Goal: Find specific page/section: Find specific page/section

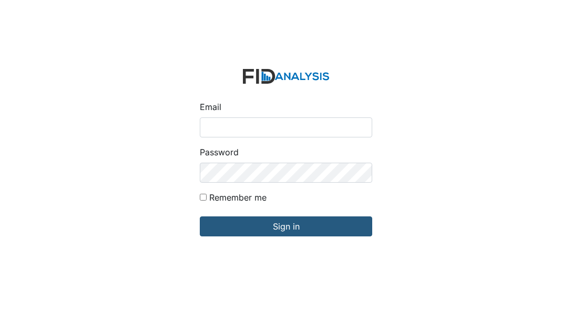
click at [261, 133] on input "Email" at bounding box center [286, 127] width 173 height 20
type input "[EMAIL_ADDRESS][DOMAIN_NAME]"
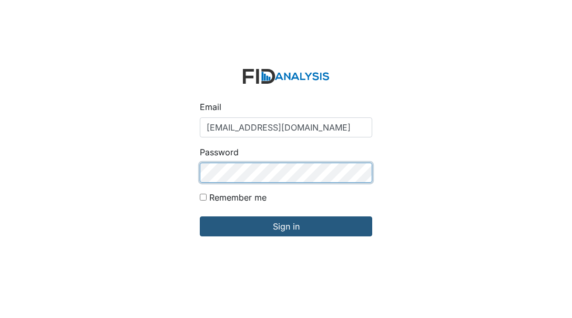
click at [200, 216] on input "Sign in" at bounding box center [286, 226] width 173 height 20
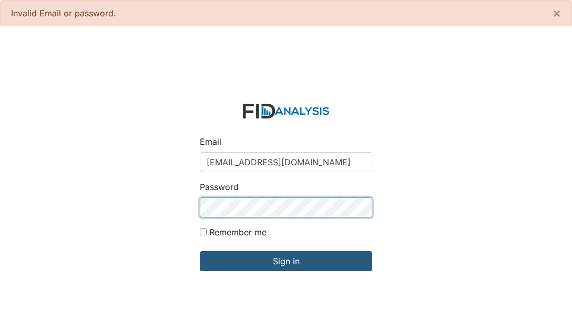
click at [200, 251] on input "Sign in" at bounding box center [286, 261] width 173 height 20
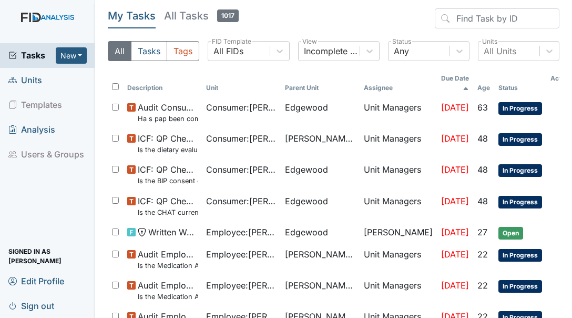
click at [34, 82] on span "Units" at bounding box center [25, 80] width 34 height 16
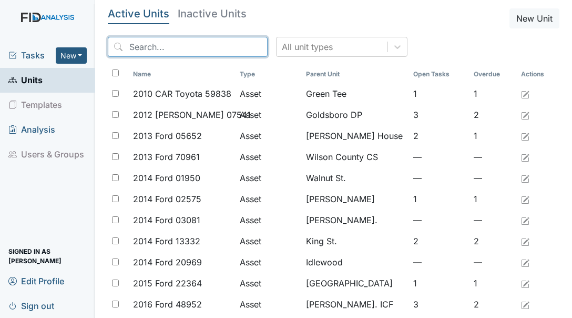
click at [164, 47] on input "search" at bounding box center [188, 47] width 160 height 20
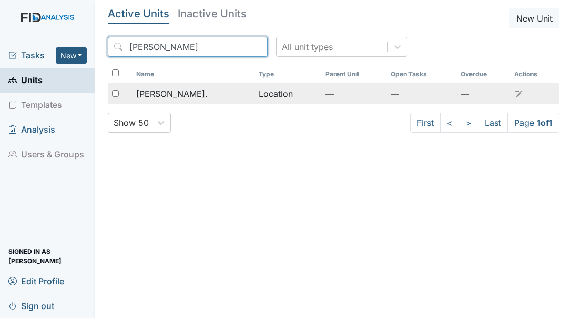
type input "dix"
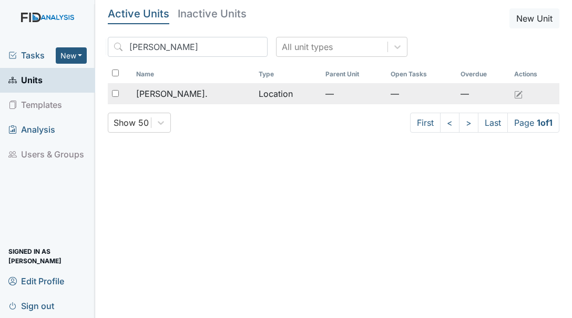
click at [156, 93] on span "Dixon Rd." at bounding box center [172, 93] width 72 height 13
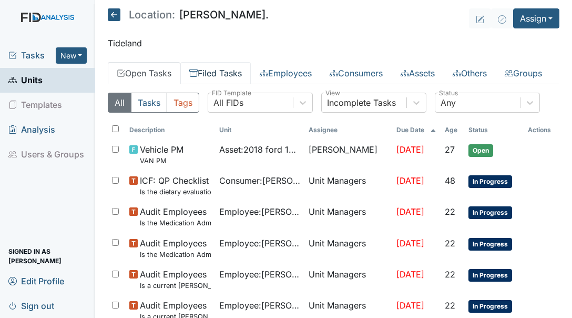
click at [211, 74] on link "Filed Tasks" at bounding box center [215, 73] width 70 height 22
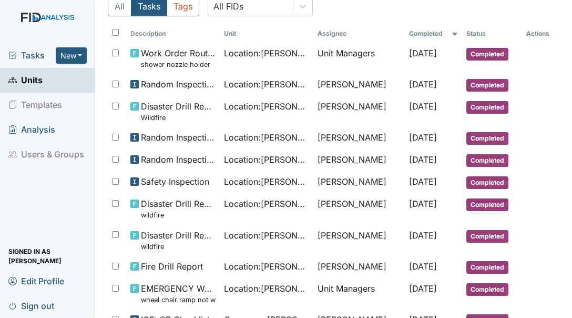
scroll to position [102, 0]
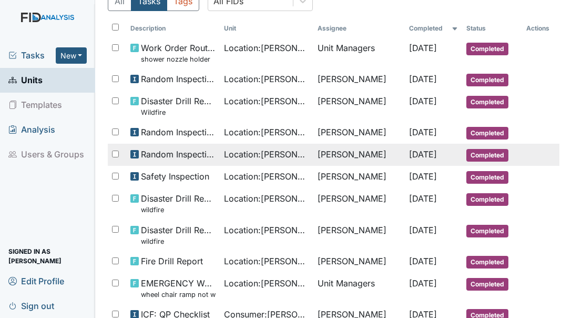
click at [178, 160] on span "Random Inspection for Afternoon" at bounding box center [178, 154] width 75 height 13
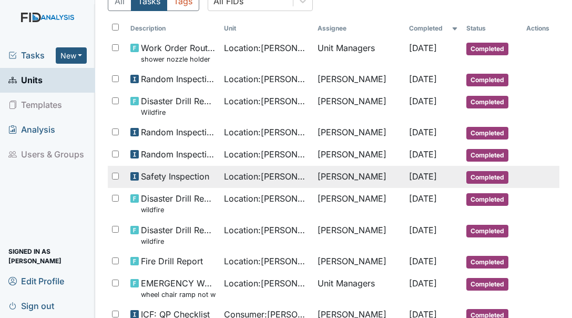
click at [255, 183] on span "Location : Dixon Rd." at bounding box center [266, 176] width 85 height 13
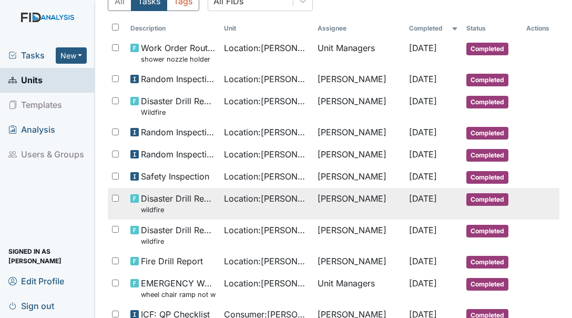
click at [268, 205] on span "Location : Dixon Rd." at bounding box center [266, 198] width 85 height 13
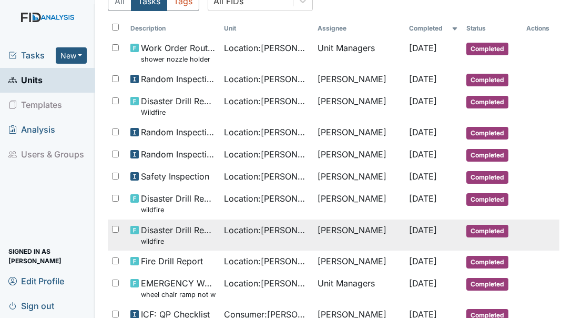
click at [182, 246] on span "Disaster Drill Report wildfire" at bounding box center [178, 235] width 75 height 23
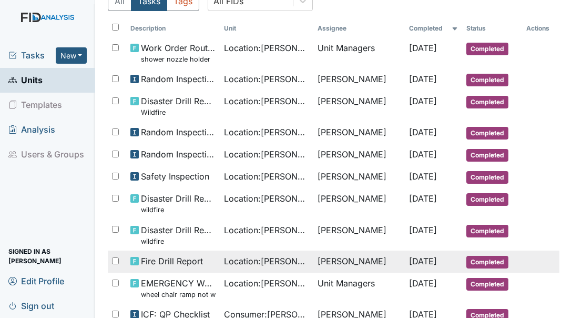
click at [195, 267] on span "Fire Drill Report" at bounding box center [172, 261] width 62 height 13
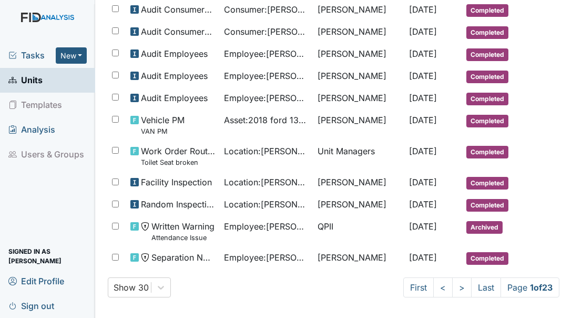
scroll to position [636, 0]
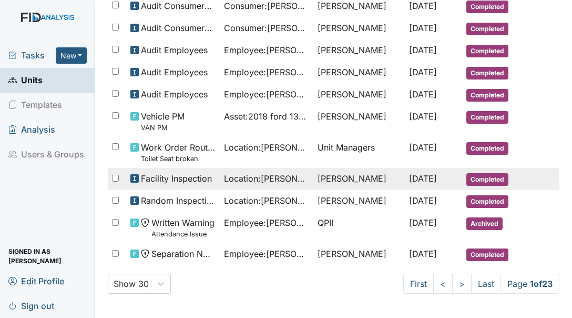
click at [196, 185] on span "Facility Inspection" at bounding box center [176, 178] width 71 height 13
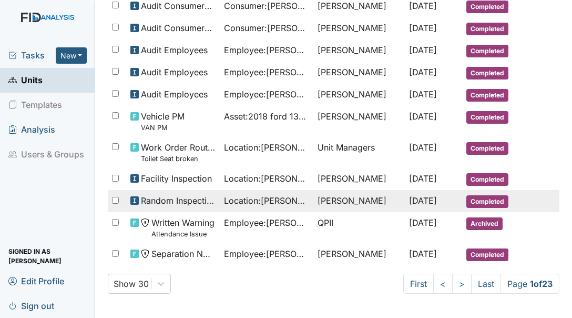
click at [199, 207] on span "Random Inspection for AM" at bounding box center [178, 200] width 75 height 13
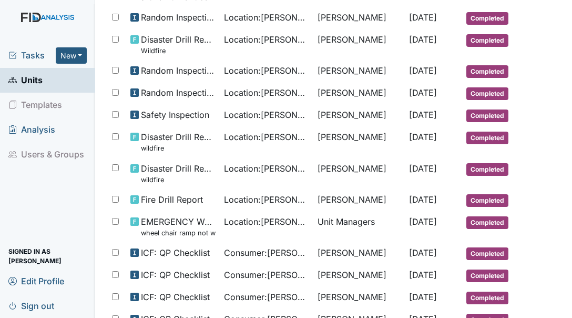
scroll to position [145, 0]
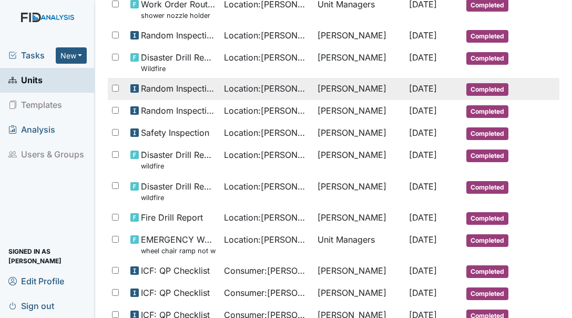
click at [158, 95] on span "Random Inspection for Evening" at bounding box center [178, 88] width 75 height 13
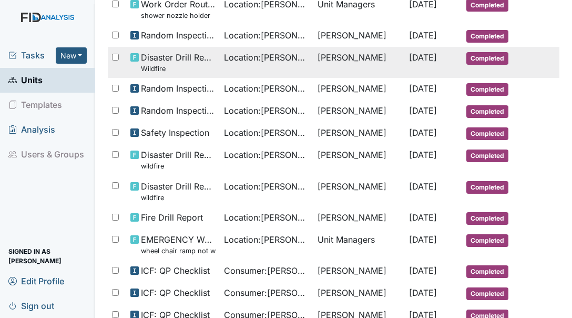
click at [200, 74] on span "Disaster Drill Report Wildfire" at bounding box center [178, 62] width 75 height 23
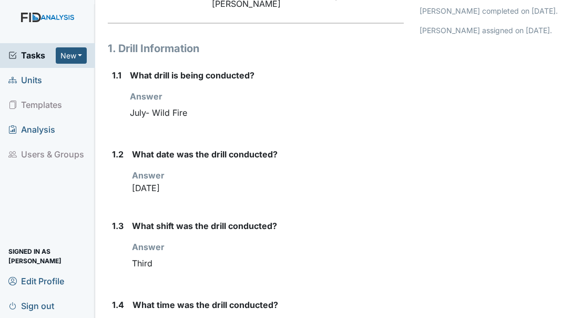
scroll to position [110, 0]
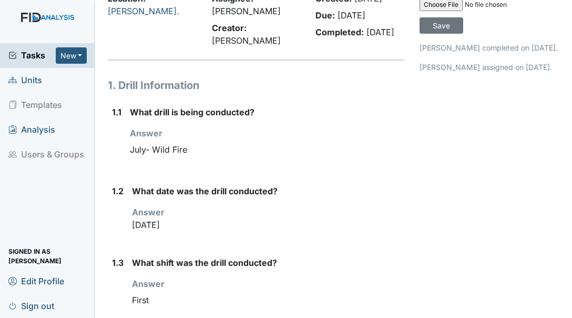
scroll to position [86, 0]
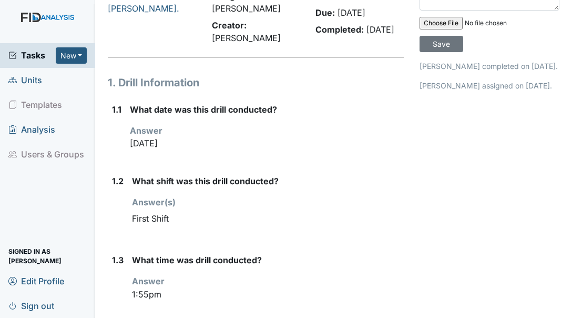
scroll to position [64, 0]
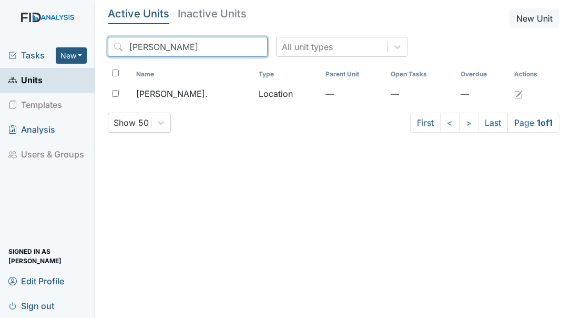
drag, startPoint x: 153, startPoint y: 45, endPoint x: 114, endPoint y: 50, distance: 39.3
click at [114, 50] on input "dix" at bounding box center [188, 47] width 160 height 20
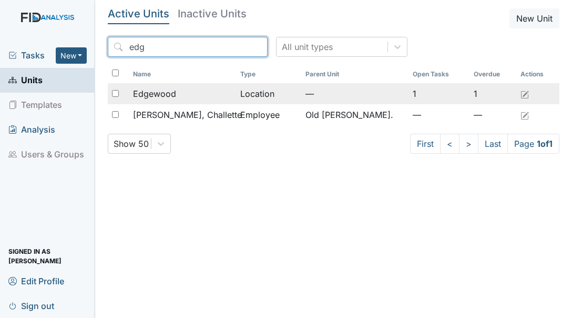
type input "edg"
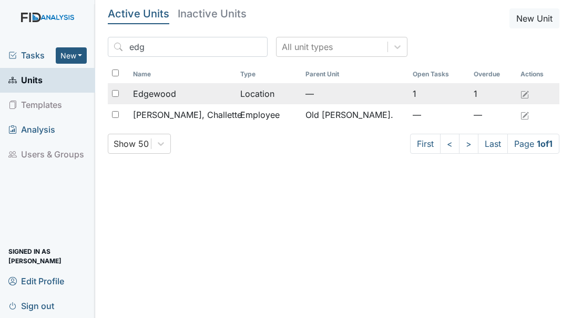
click at [152, 95] on span "Edgewood" at bounding box center [154, 93] width 43 height 13
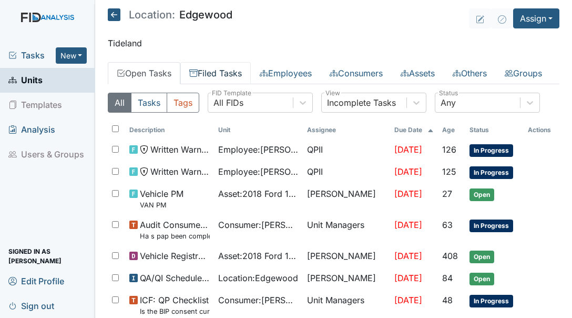
click at [227, 69] on link "Filed Tasks" at bounding box center [215, 73] width 70 height 22
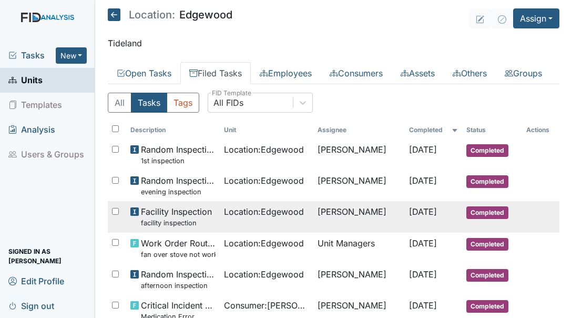
click at [188, 228] on span "Facility Inspection facility inspection" at bounding box center [176, 216] width 71 height 23
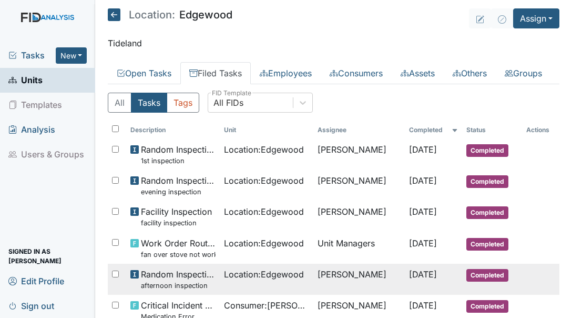
click at [181, 290] on span "Random Inspection for Afternoon afternoon inspection" at bounding box center [178, 279] width 75 height 23
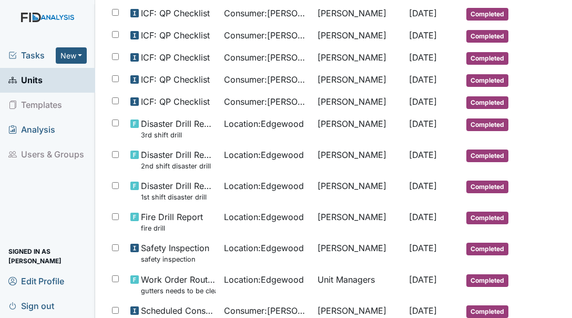
scroll to position [473, 0]
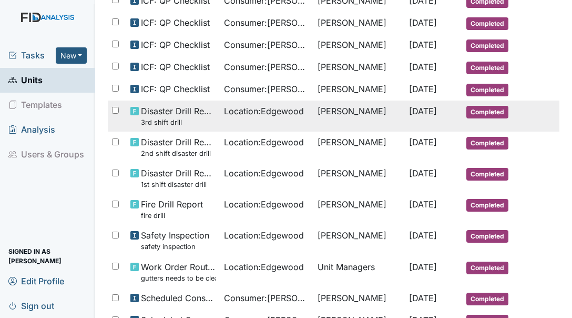
click at [155, 127] on span "Disaster Drill Report 3rd shift drill" at bounding box center [178, 116] width 75 height 23
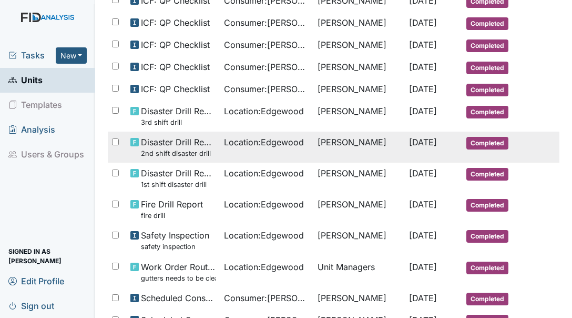
click at [186, 158] on span "Disaster Drill Report 2nd shift disaster drill" at bounding box center [178, 147] width 75 height 23
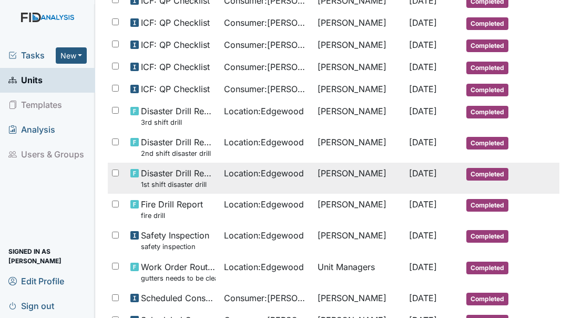
click at [177, 189] on small "1st shift disaster drill" at bounding box center [178, 184] width 75 height 10
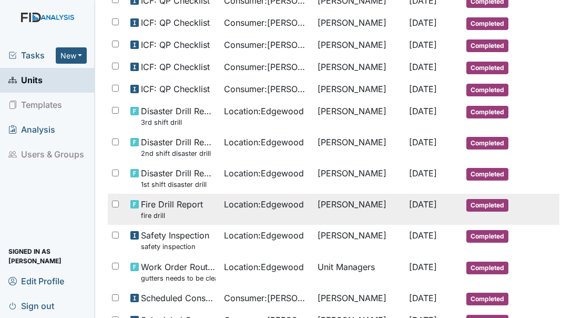
click at [171, 220] on small "fire drill" at bounding box center [172, 215] width 62 height 10
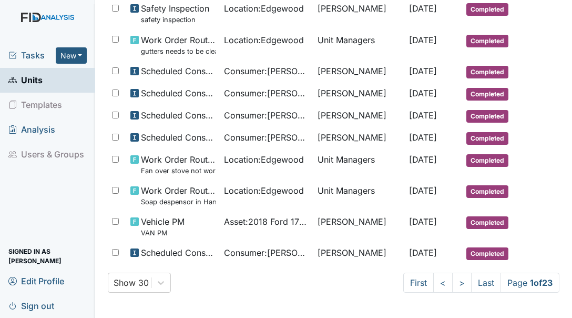
scroll to position [722, 0]
click at [453, 285] on link ">" at bounding box center [461, 282] width 19 height 20
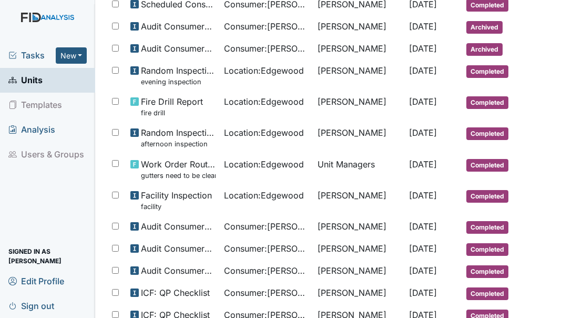
scroll to position [153, 0]
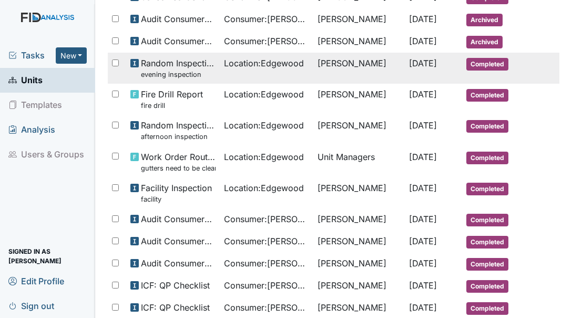
click at [187, 79] on span "Random Inspection for Evening evening inspection" at bounding box center [178, 68] width 75 height 23
click at [194, 79] on span "Random Inspection for Evening evening inspection" at bounding box center [178, 68] width 75 height 23
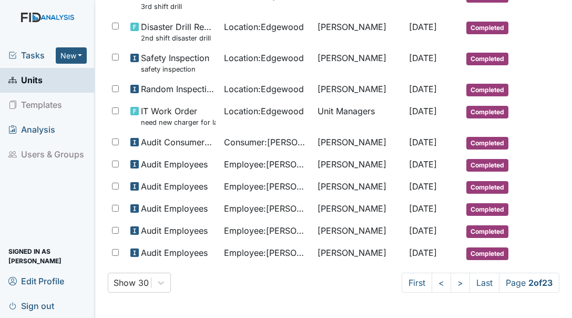
scroll to position [658, 0]
click at [432, 283] on link "<" at bounding box center [441, 282] width 19 height 20
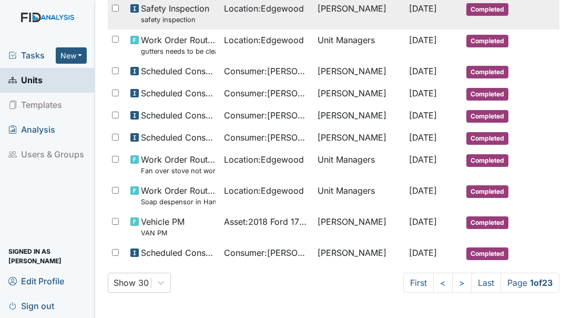
click at [220, 29] on td "Location : Edgewood" at bounding box center [267, 13] width 94 height 31
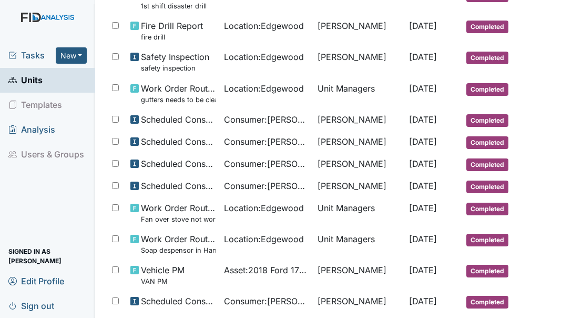
scroll to position [638, 0]
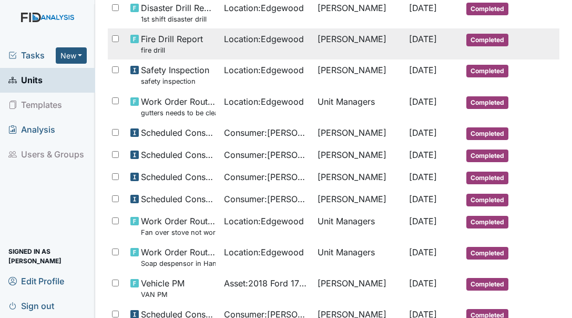
click at [199, 55] on small "fire drill" at bounding box center [172, 50] width 62 height 10
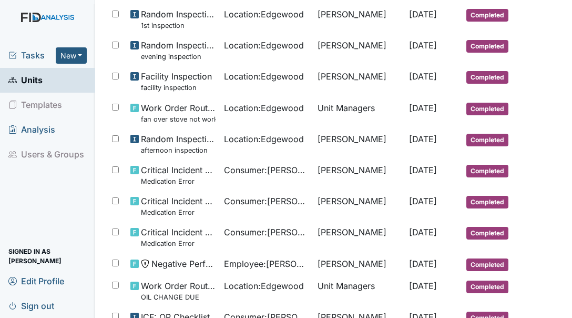
scroll to position [140, 0]
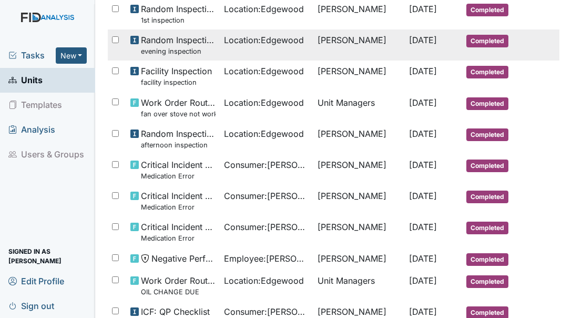
click at [177, 56] on small "evening inspection" at bounding box center [178, 51] width 75 height 10
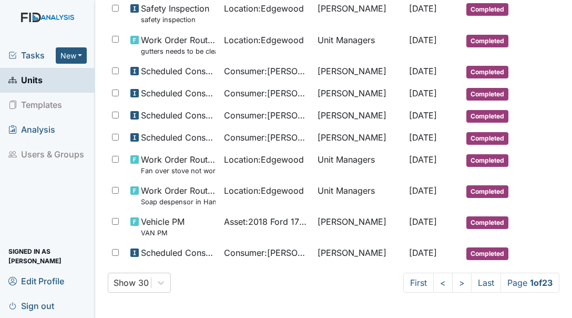
scroll to position [722, 0]
click at [452, 285] on link ">" at bounding box center [461, 282] width 19 height 20
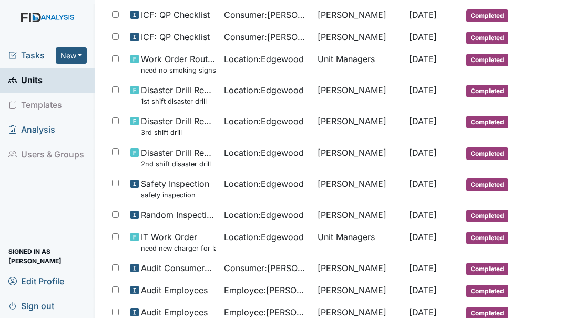
scroll to position [520, 0]
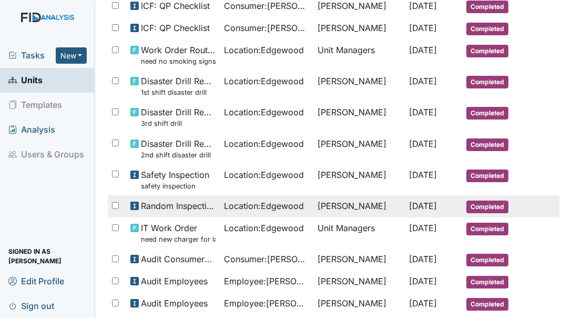
click at [186, 212] on span "Random Inspection for AM" at bounding box center [178, 205] width 75 height 13
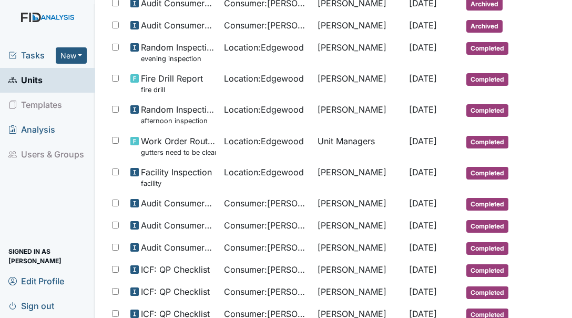
scroll to position [0, 0]
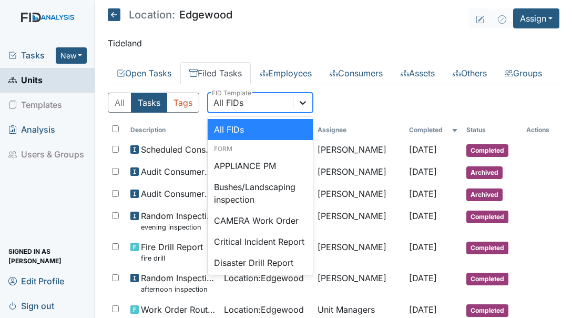
click at [296, 112] on div at bounding box center [302, 102] width 19 height 19
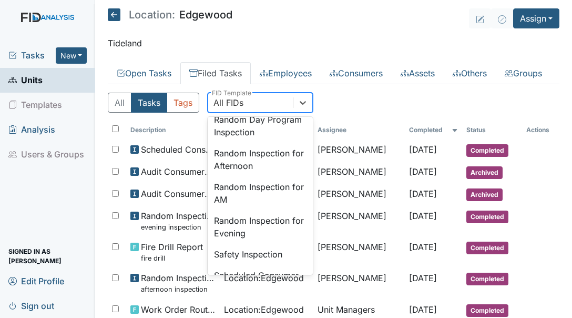
scroll to position [943, 0]
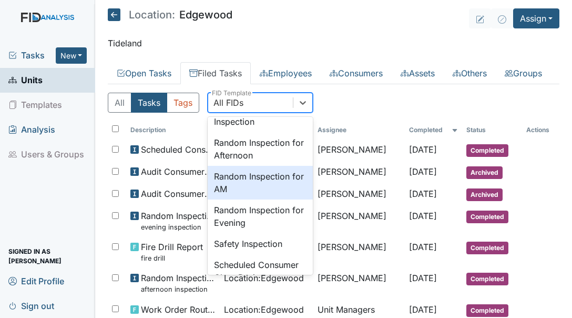
click at [230, 199] on div "Random Inspection for AM" at bounding box center [260, 183] width 105 height 34
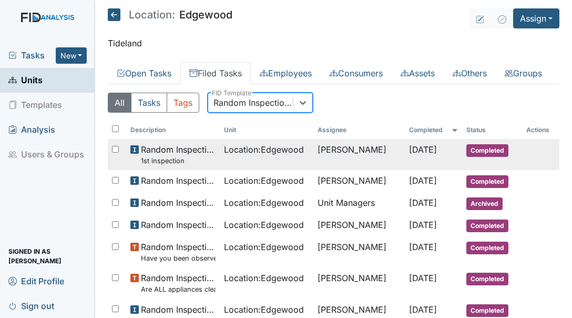
click at [186, 166] on span "Random Inspection for AM 1st inspection" at bounding box center [178, 154] width 75 height 23
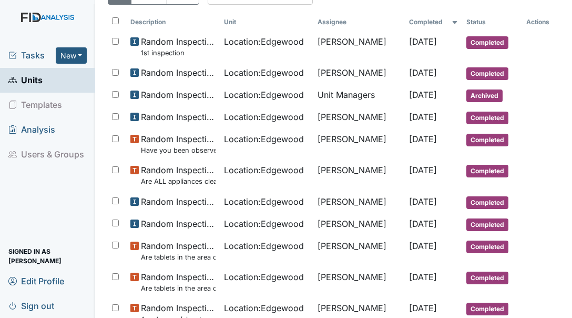
scroll to position [0, 0]
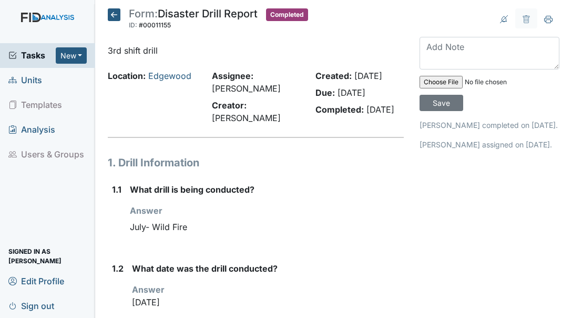
scroll to position [46, 0]
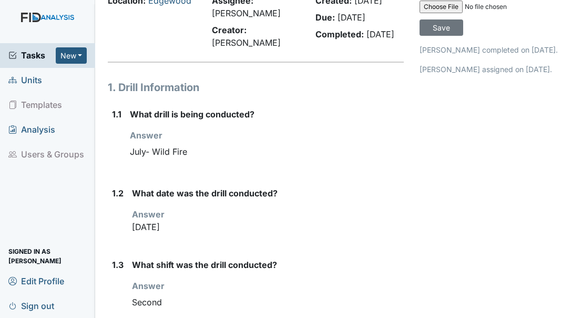
scroll to position [83, 0]
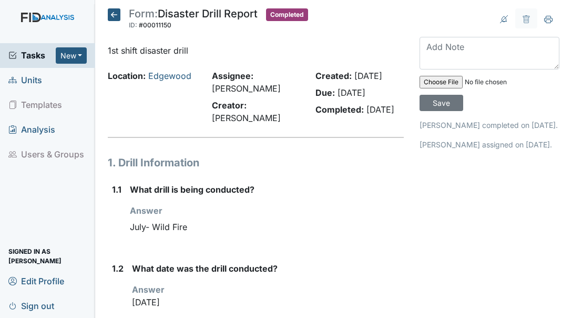
scroll to position [35, 0]
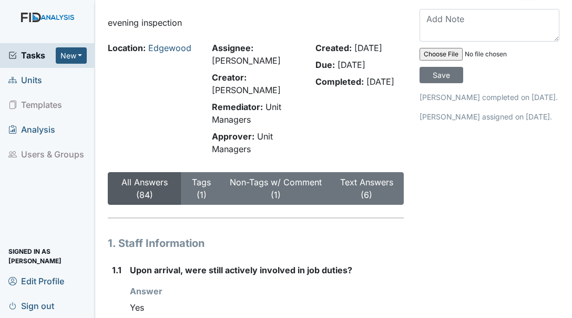
scroll to position [14, 0]
